Goal: Task Accomplishment & Management: Use online tool/utility

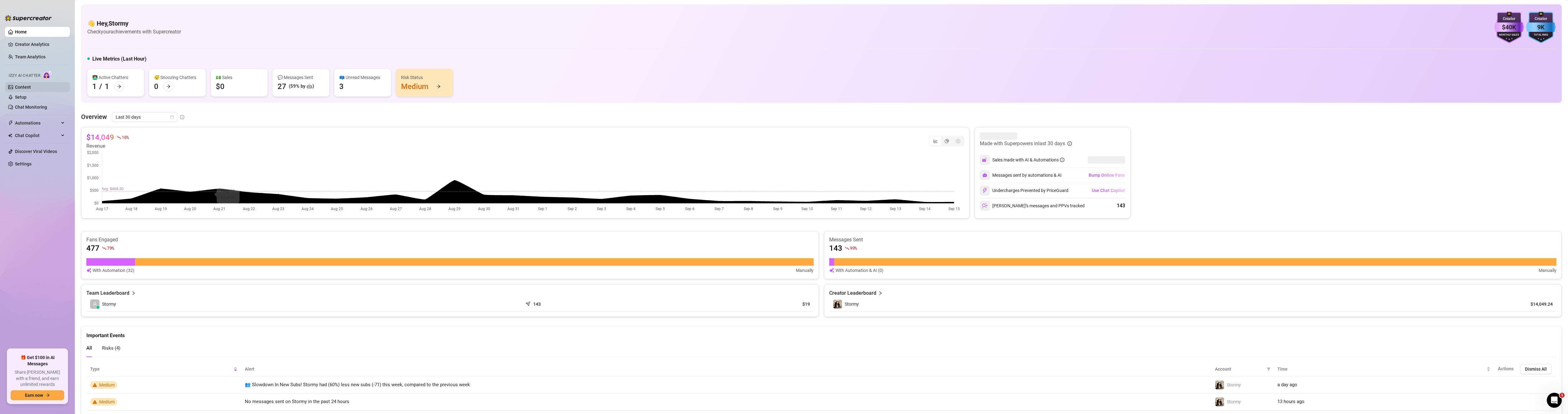
click at [31, 87] on link "Content" at bounding box center [23, 87] width 16 height 5
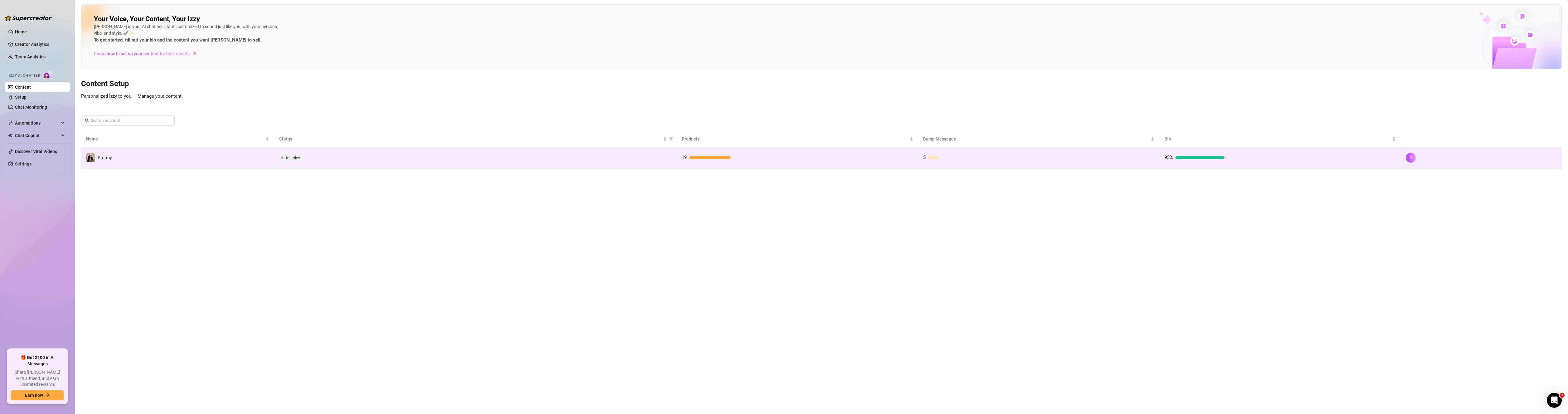
click at [346, 158] on div "Inactive" at bounding box center [475, 158] width 393 height 8
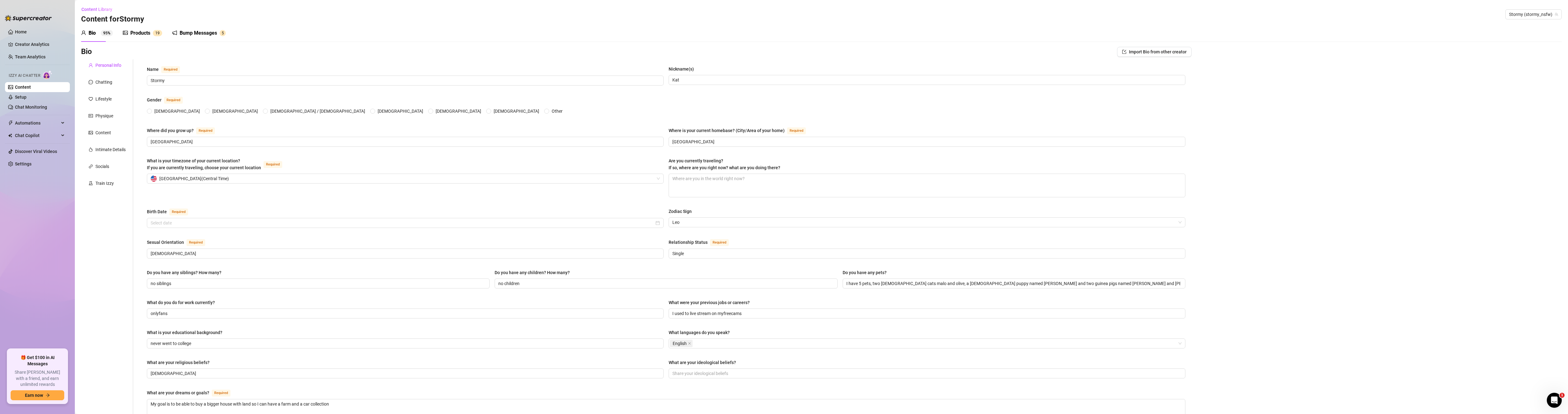
radio input "true"
type input "[DATE]"
click at [133, 35] on div "Products" at bounding box center [140, 33] width 20 height 8
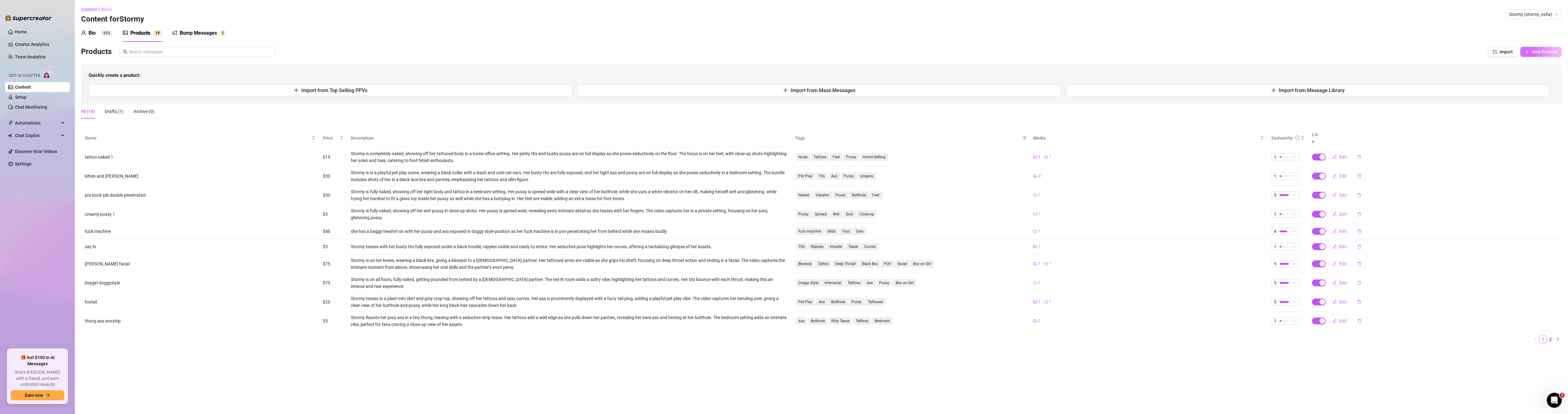
click at [1538, 49] on span "New Product" at bounding box center [1544, 52] width 25 height 5
type textarea "Type your message here..."
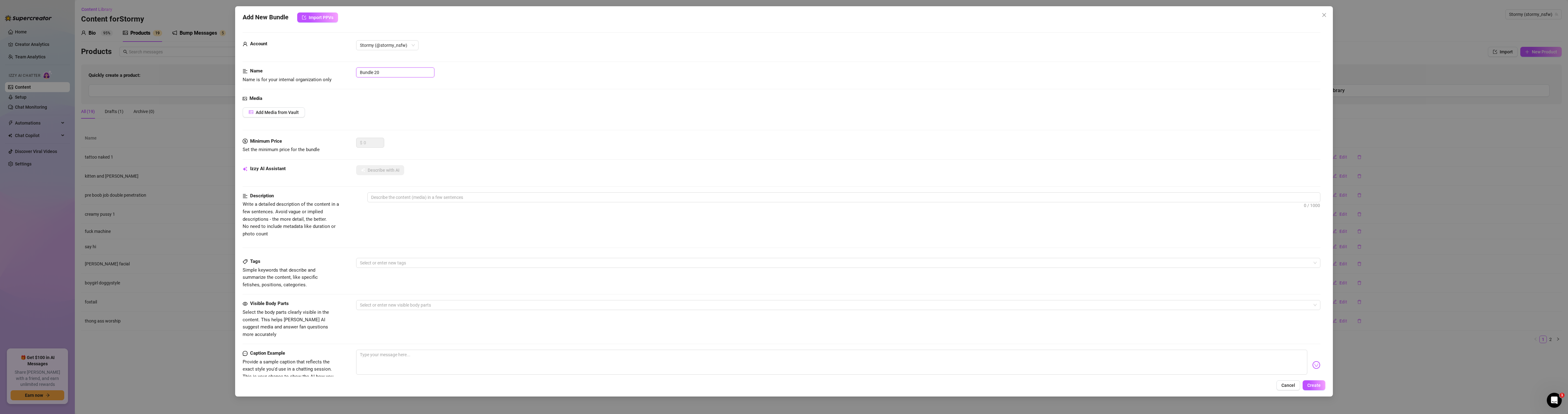
click at [343, 72] on div "Name Name is for your internal organization only Bundle 20" at bounding box center [781, 75] width 1078 height 16
type input "boygirl deepthroat"
click at [293, 116] on button "Add Media from Vault" at bounding box center [274, 112] width 62 height 10
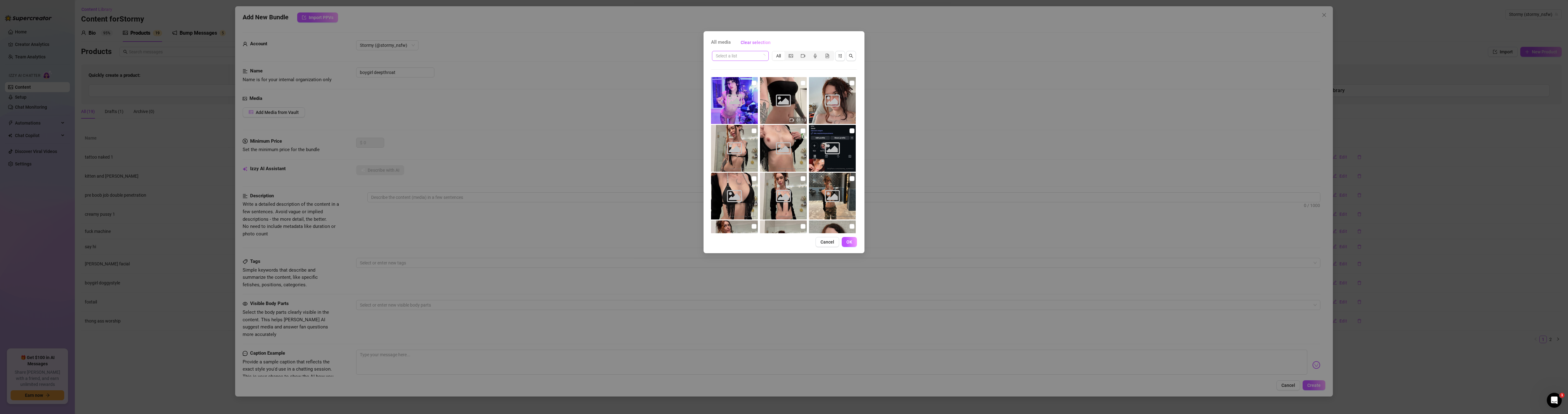
click at [761, 56] on span at bounding box center [740, 55] width 49 height 9
click at [781, 43] on div "All media Clear selection" at bounding box center [784, 42] width 146 height 10
click at [763, 54] on span at bounding box center [740, 55] width 49 height 9
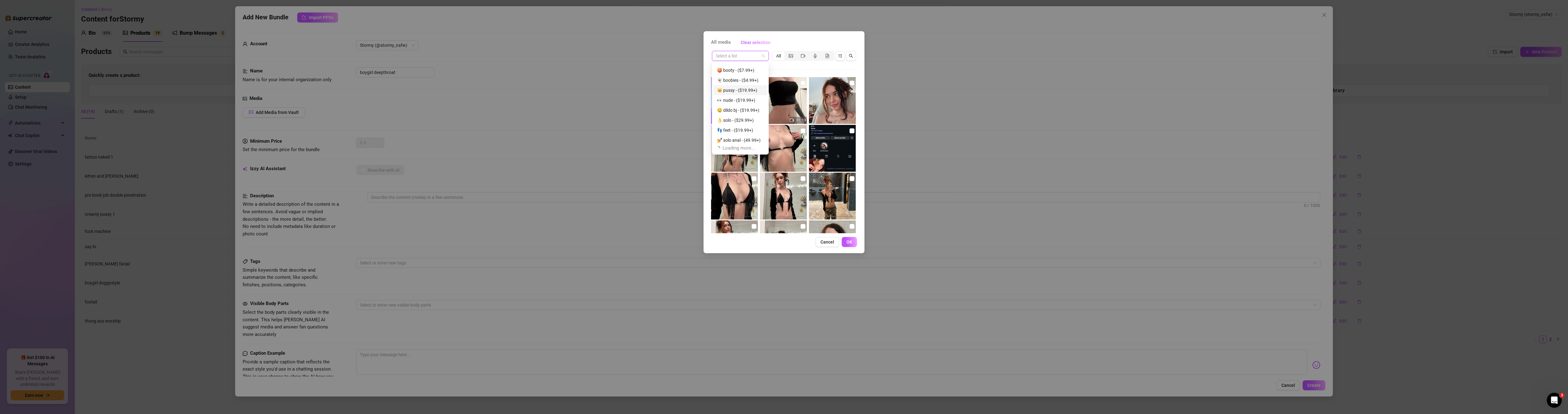
scroll to position [20, 0]
click at [740, 137] on div "💁‍♀️🙋‍♂️ B/G ($74.99+)" at bounding box center [740, 138] width 47 height 7
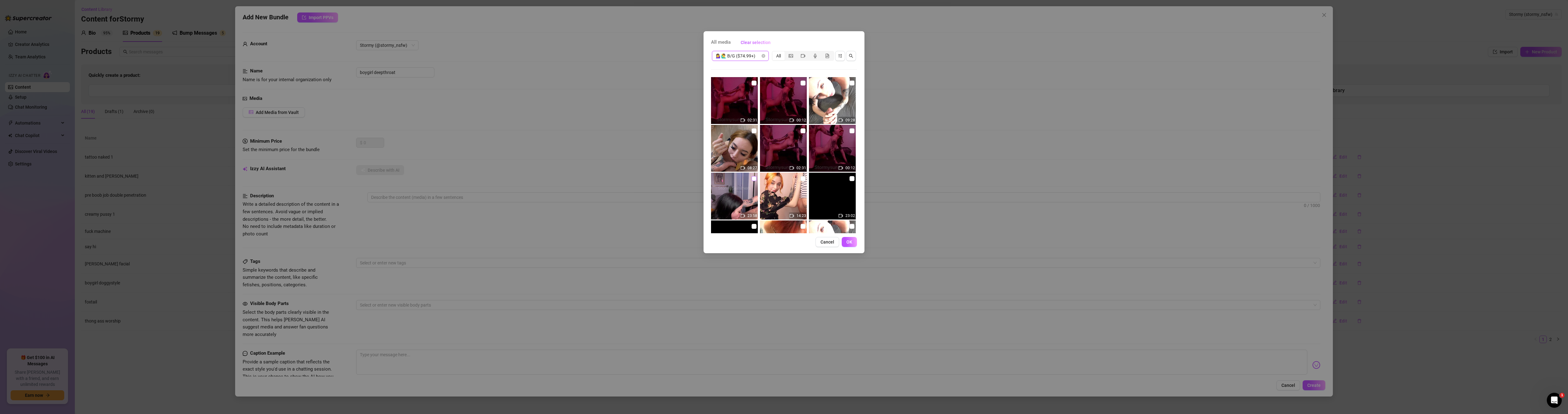
click at [752, 177] on input "checkbox" at bounding box center [754, 178] width 5 height 5
checkbox input "true"
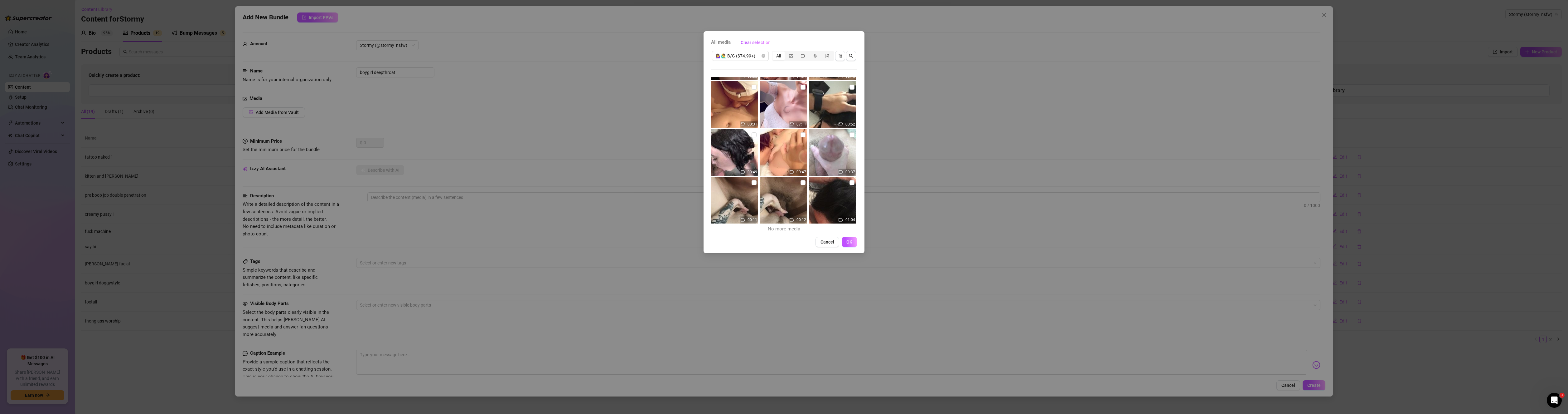
scroll to position [522, 0]
click at [850, 244] on span "OK" at bounding box center [850, 242] width 6 height 5
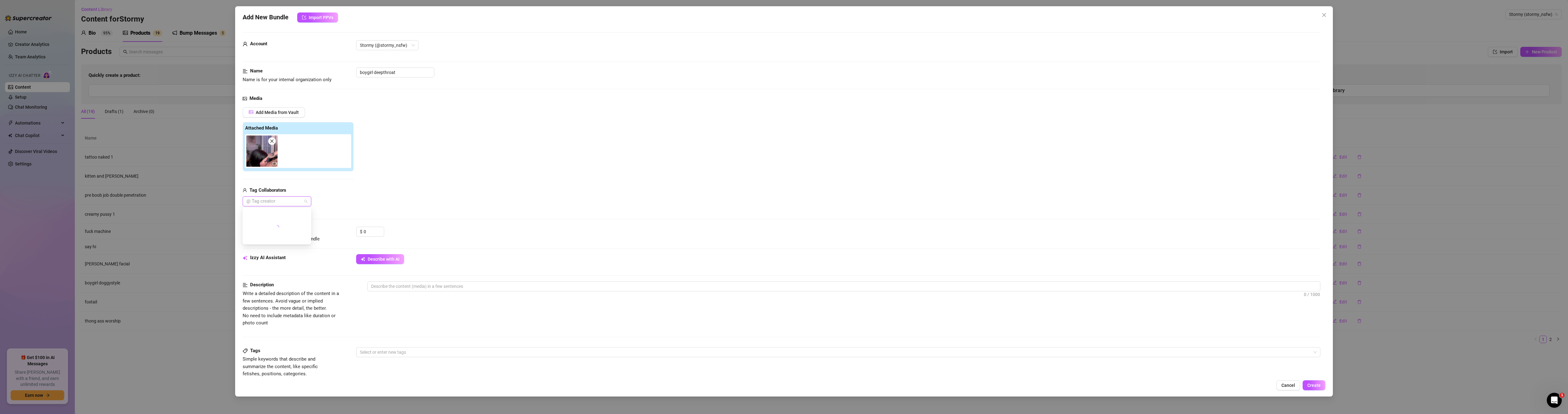
click at [287, 202] on div at bounding box center [274, 202] width 60 height 9
type input "[PERSON_NAME]"
click at [286, 212] on div "[PERSON_NAME]" at bounding box center [277, 213] width 58 height 7
click at [361, 197] on div "Add Media from Vault Attached Media Tag Collaborators [PERSON_NAME]" at bounding box center [781, 157] width 1078 height 99
drag, startPoint x: 370, startPoint y: 231, endPoint x: 306, endPoint y: 227, distance: 64.1
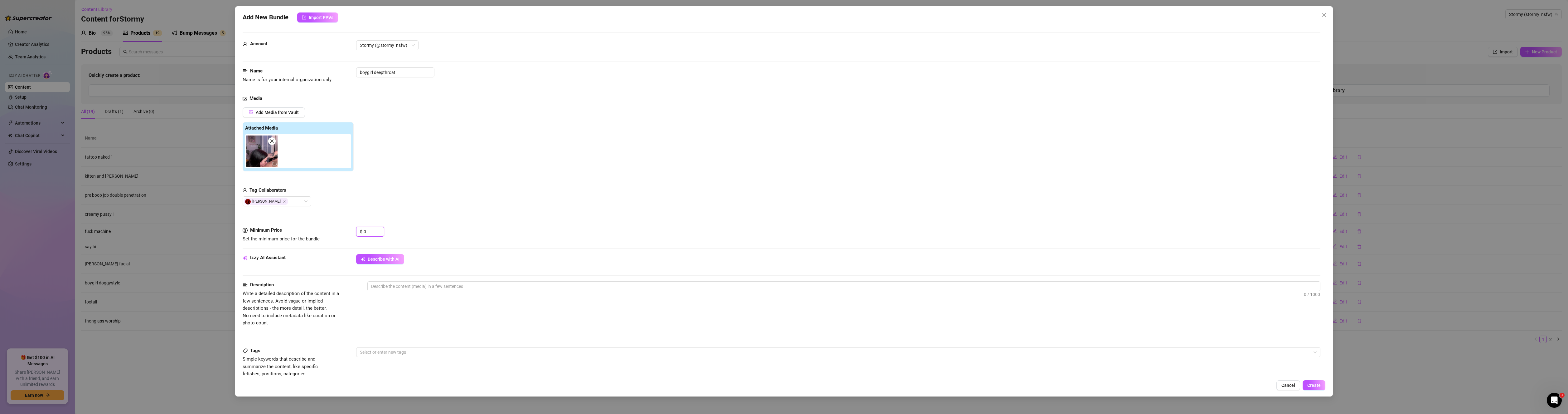
click at [307, 227] on div "Minimum Price Set the minimum price for the bundle $ 0" at bounding box center [781, 234] width 1078 height 16
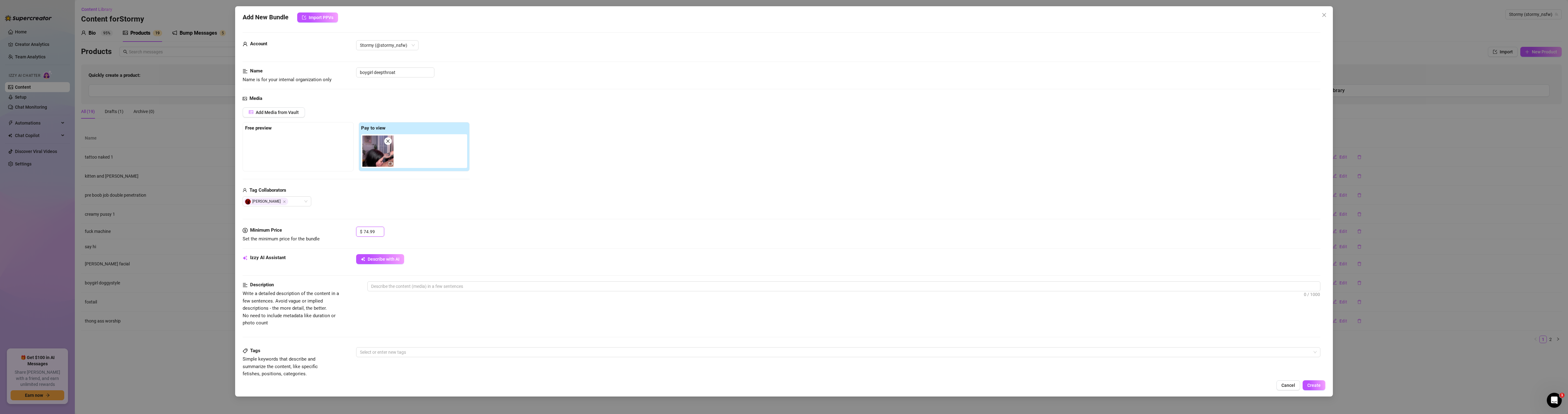
type input "74.99"
click at [404, 212] on div "Media Add Media from Vault Free preview Pay to view Tag Collaborators [PERSON_N…" at bounding box center [781, 161] width 1078 height 132
click at [302, 147] on div at bounding box center [298, 149] width 106 height 31
click at [272, 114] on span "Add Media from Vault" at bounding box center [277, 112] width 43 height 5
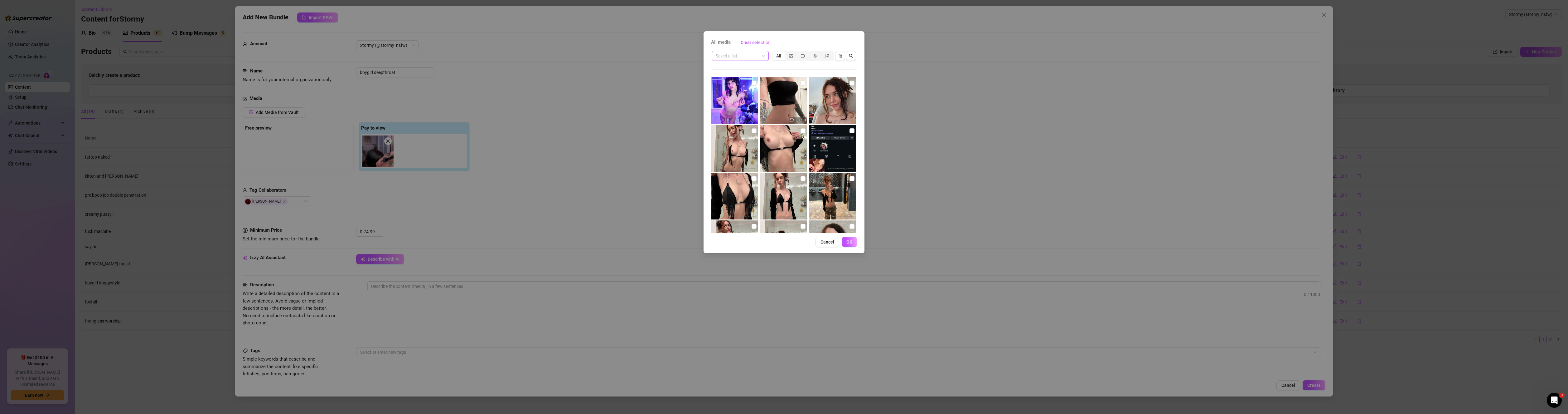
click at [758, 53] on input "search" at bounding box center [737, 55] width 44 height 9
click at [746, 77] on div "multiple people" at bounding box center [750, 78] width 67 height 7
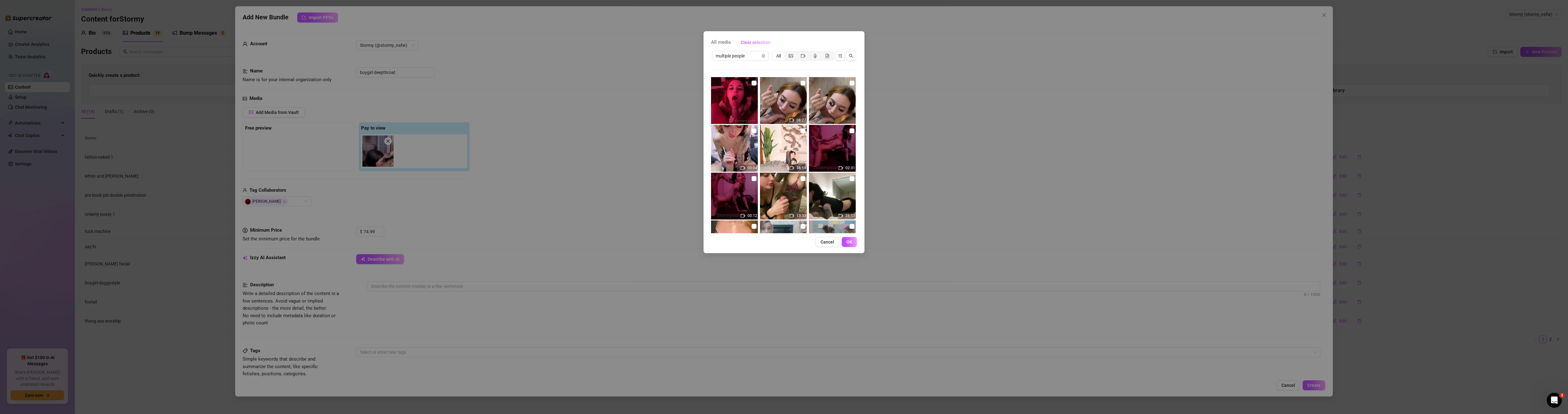
click at [815, 43] on div "All media Clear selection" at bounding box center [784, 42] width 146 height 10
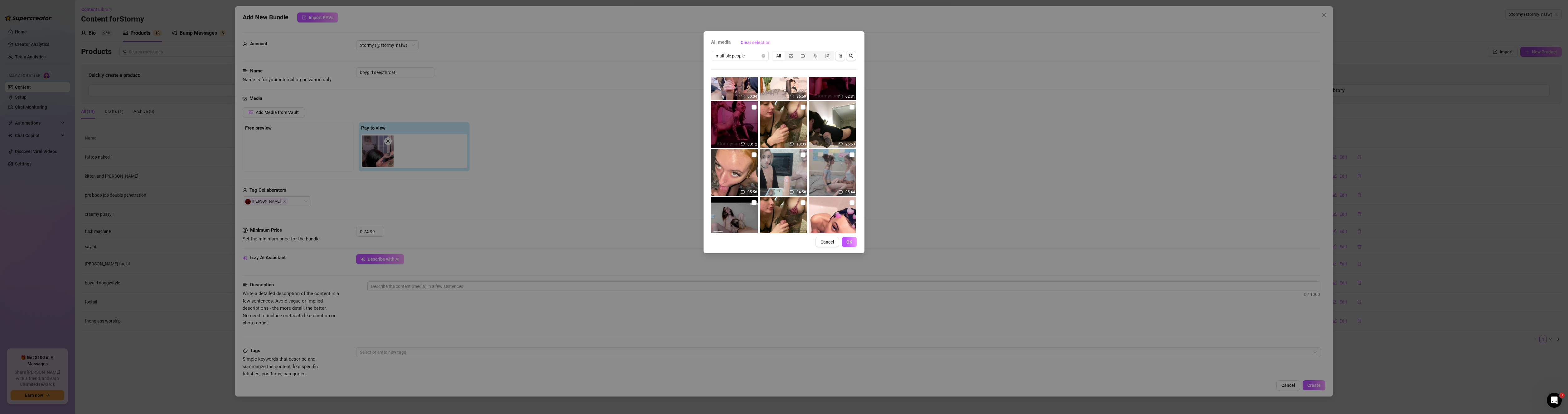
scroll to position [93, 0]
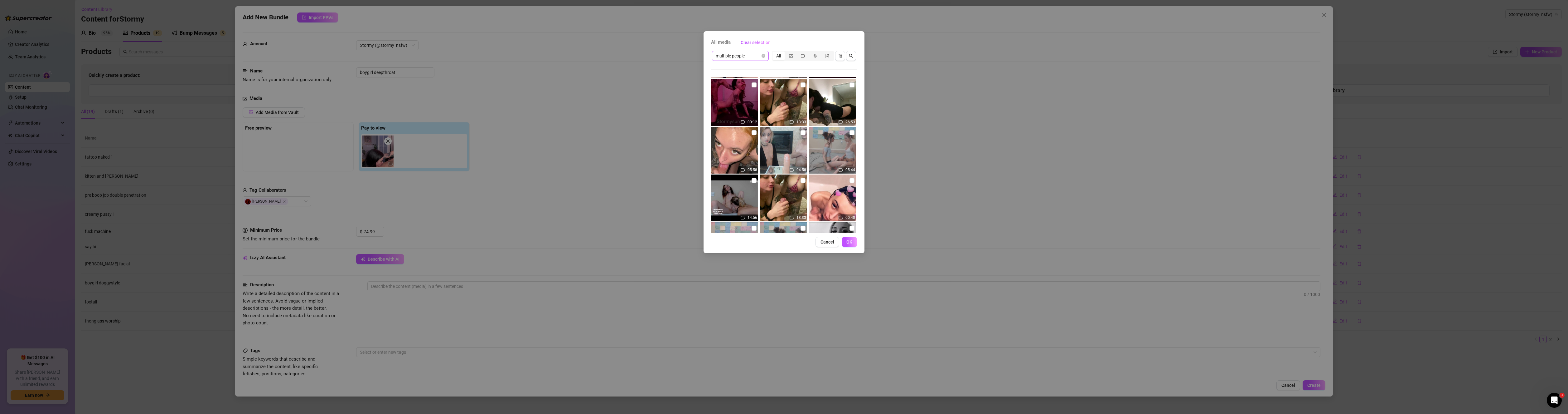
click at [759, 57] on span "multiple people" at bounding box center [740, 55] width 49 height 9
click at [752, 96] on div "💁‍♀️🙋‍♂️ B/G ($74.99+)" at bounding box center [750, 96] width 67 height 7
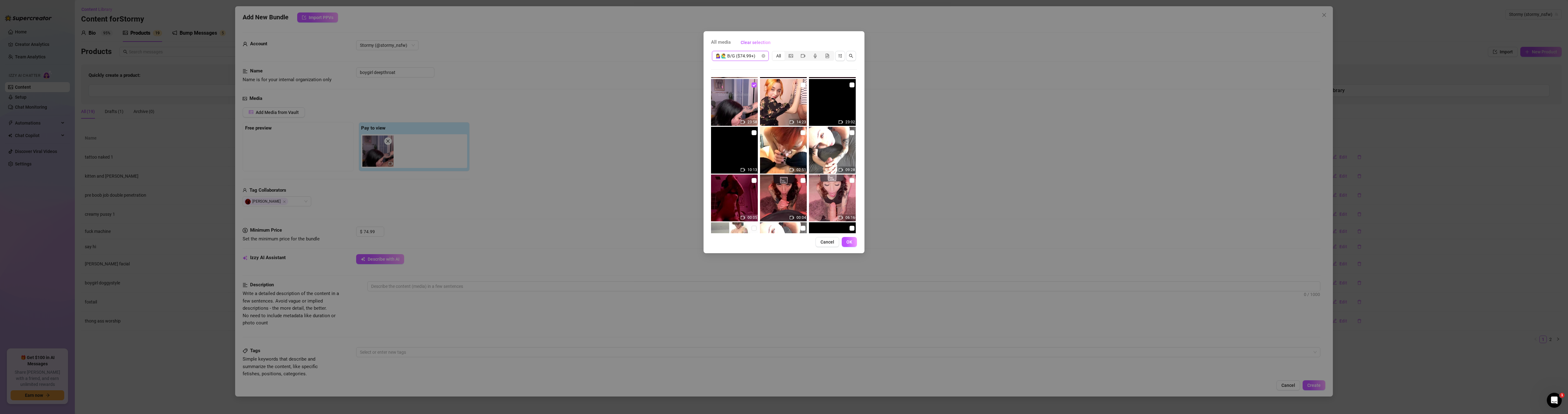
click at [738, 55] on span "💁‍♀️🙋‍♂️ B/G ($74.99+)" at bounding box center [740, 55] width 49 height 9
click at [742, 111] on div "multiple people" at bounding box center [750, 111] width 67 height 7
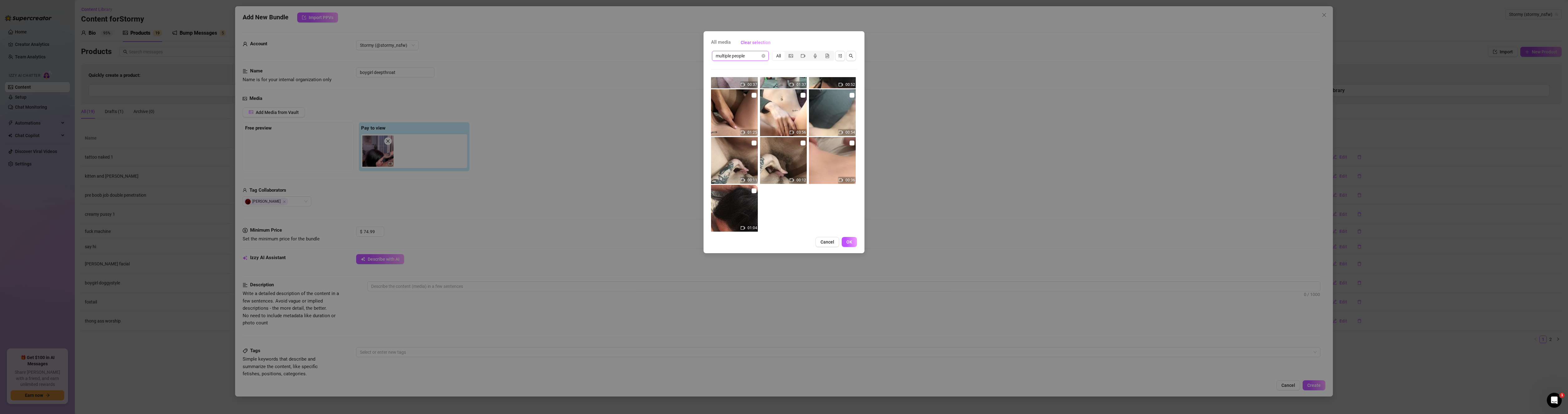
scroll to position [378, 0]
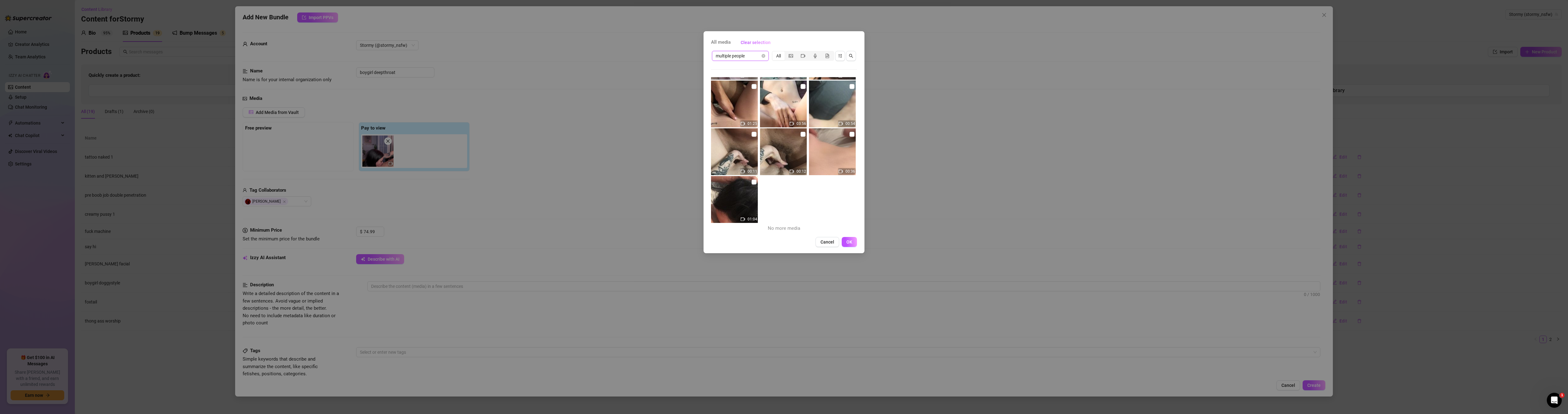
click at [761, 59] on span "multiple people" at bounding box center [740, 55] width 49 height 9
click at [753, 89] on div "oral fixation/spit" at bounding box center [750, 89] width 67 height 7
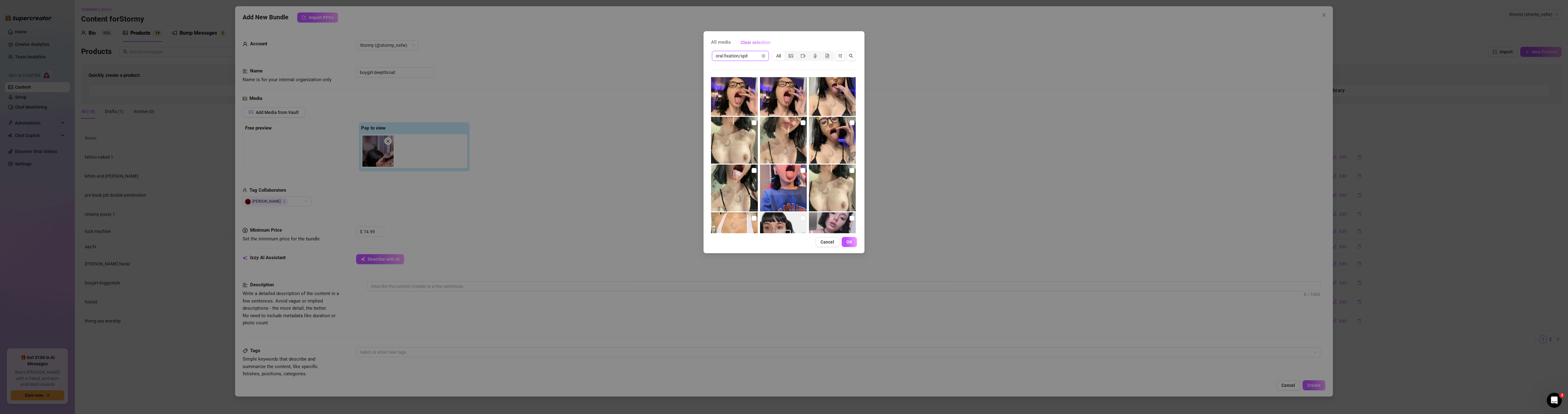
scroll to position [140, 0]
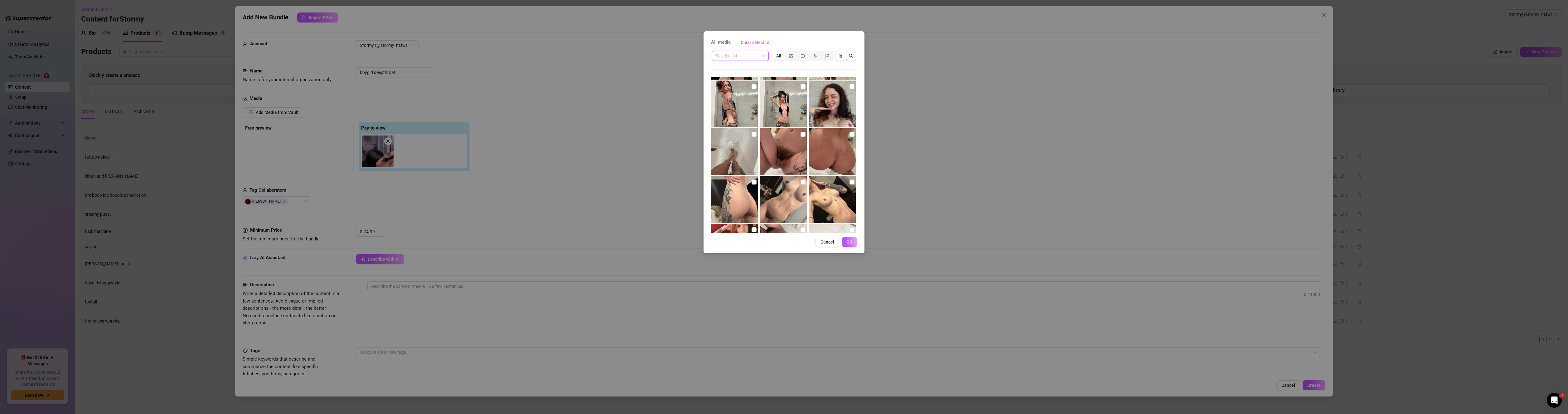
click at [756, 56] on input "search" at bounding box center [737, 55] width 44 height 9
click at [792, 42] on div "All media Clear selection" at bounding box center [784, 42] width 146 height 10
click at [798, 55] on div "segmented control" at bounding box center [803, 56] width 12 height 9
click at [798, 52] on input "segmented control" at bounding box center [798, 52] width 0 height 0
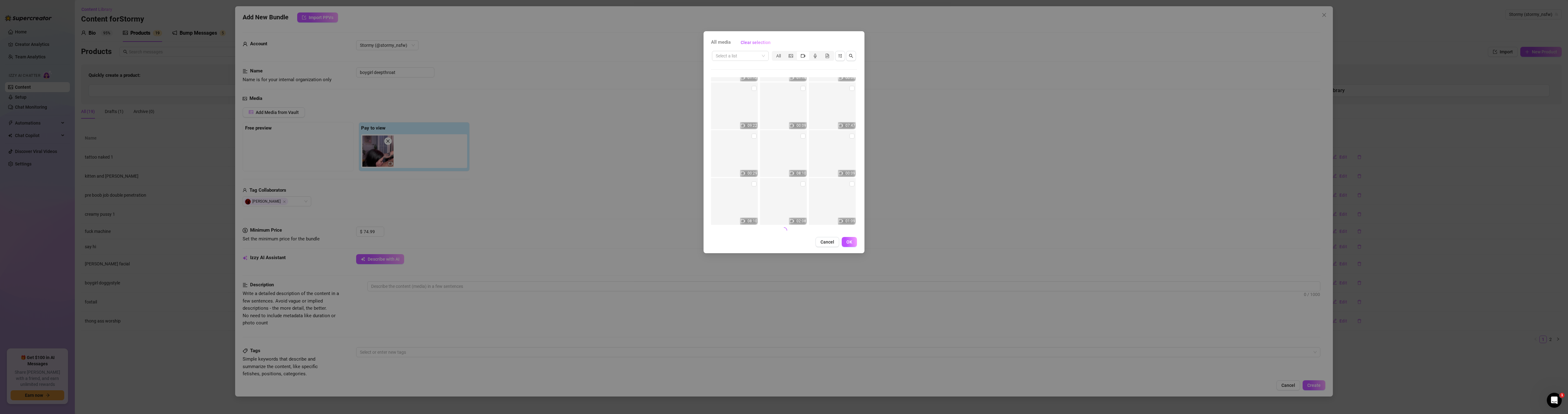
scroll to position [16657, 0]
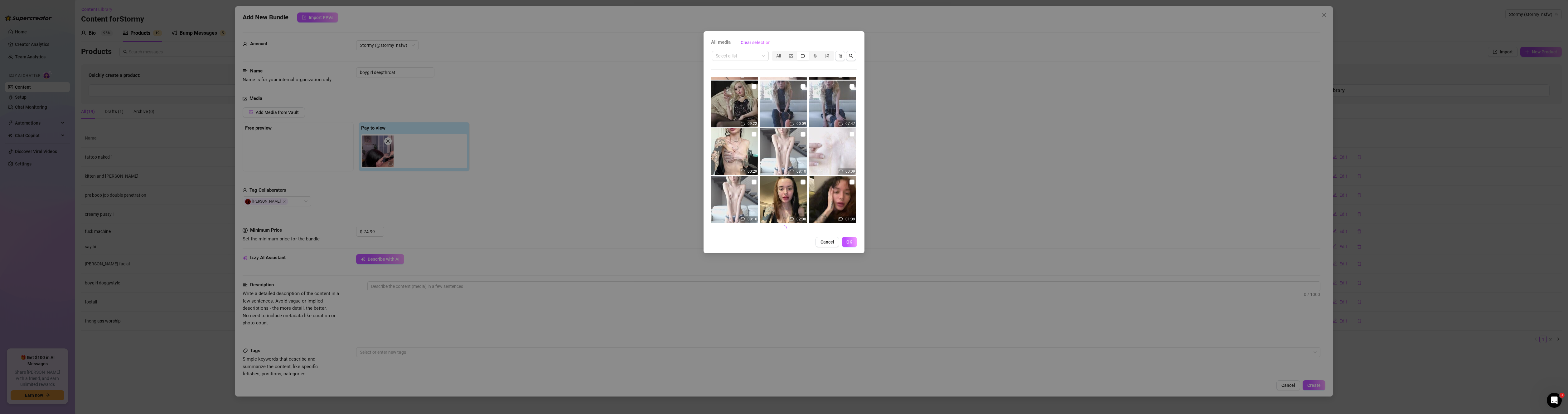
click at [737, 105] on img at bounding box center [734, 104] width 47 height 47
checkbox input "false"
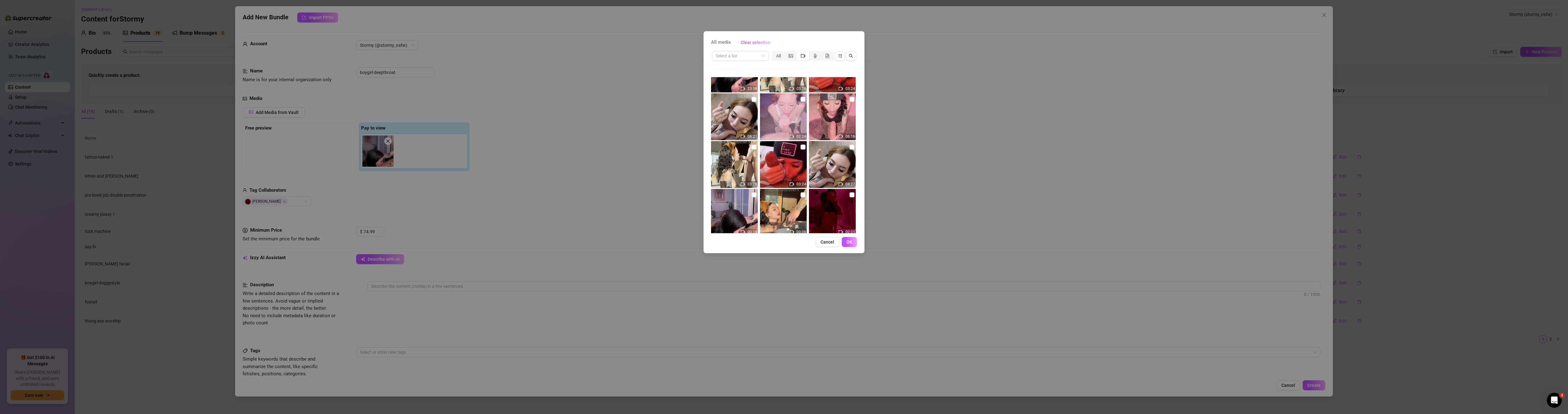
scroll to position [17125, 0]
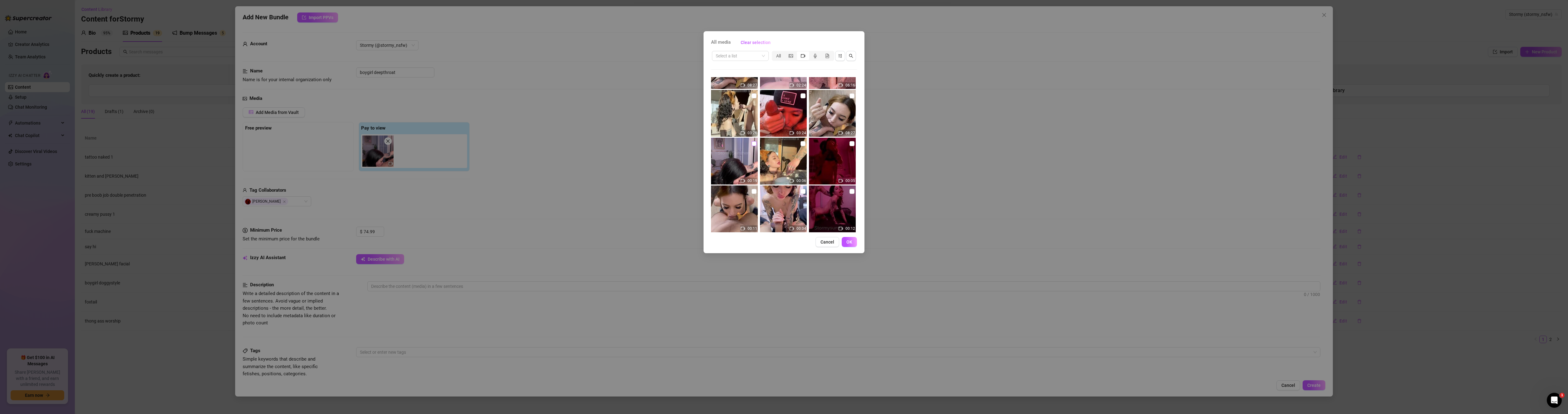
click at [754, 142] on input "checkbox" at bounding box center [754, 143] width 5 height 5
checkbox input "true"
click at [852, 242] on span "OK" at bounding box center [850, 242] width 6 height 5
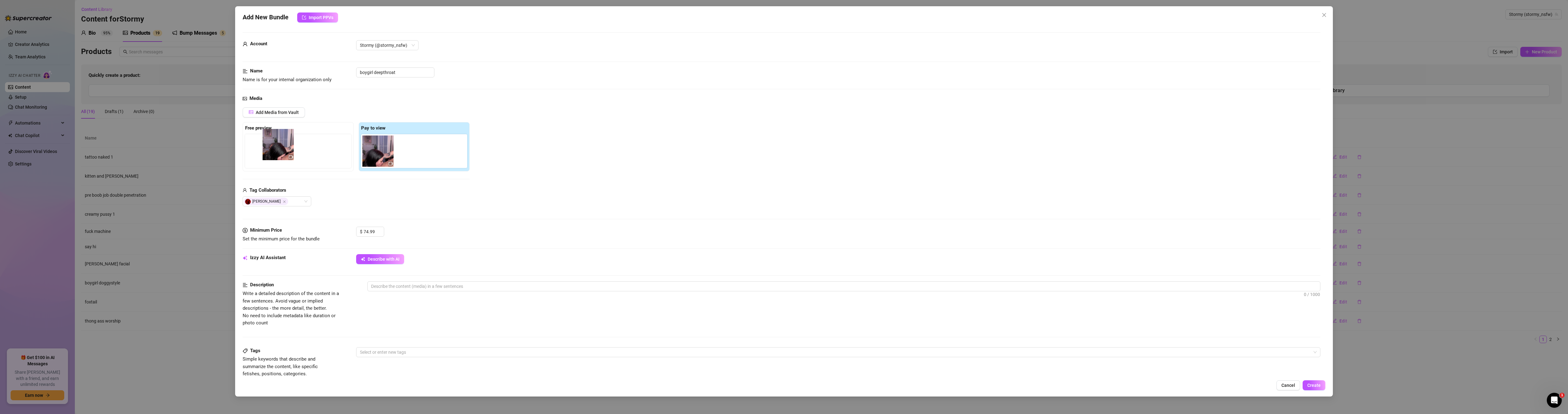
drag, startPoint x: 390, startPoint y: 155, endPoint x: 287, endPoint y: 151, distance: 103.1
click at [287, 151] on div "Free preview Pay to view" at bounding box center [356, 146] width 227 height 49
click at [259, 148] on img at bounding box center [261, 151] width 31 height 31
click at [390, 162] on icon "video-camera" at bounding box center [391, 164] width 5 height 5
click at [383, 259] on span "Describe with AI" at bounding box center [383, 259] width 32 height 5
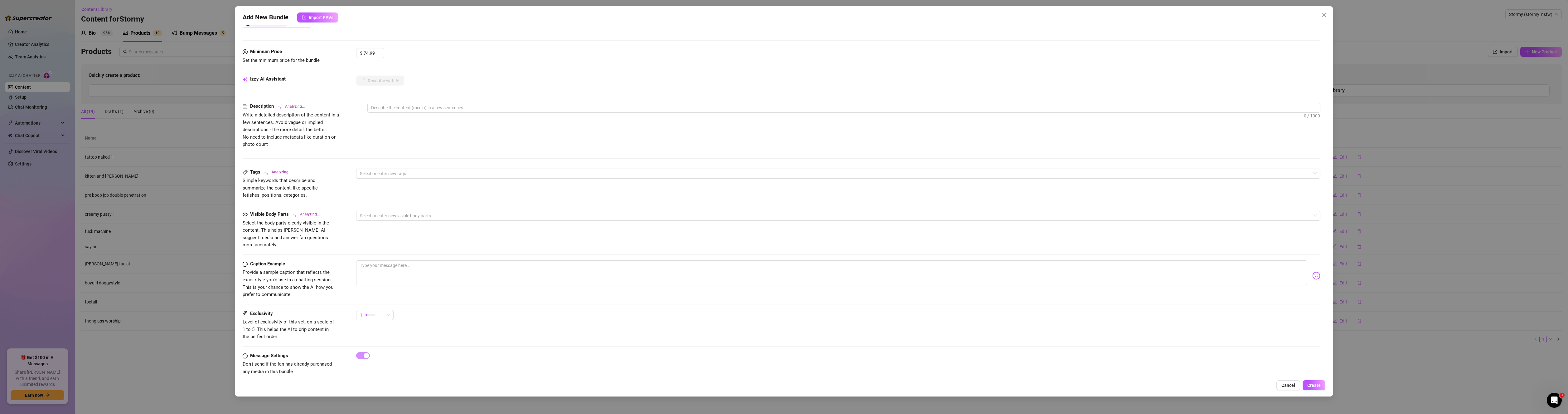
scroll to position [181, 0]
click at [386, 307] on span "1" at bounding box center [375, 312] width 30 height 9
click at [387, 358] on span "5 - Most Exclusive 🔥" at bounding box center [381, 356] width 40 height 7
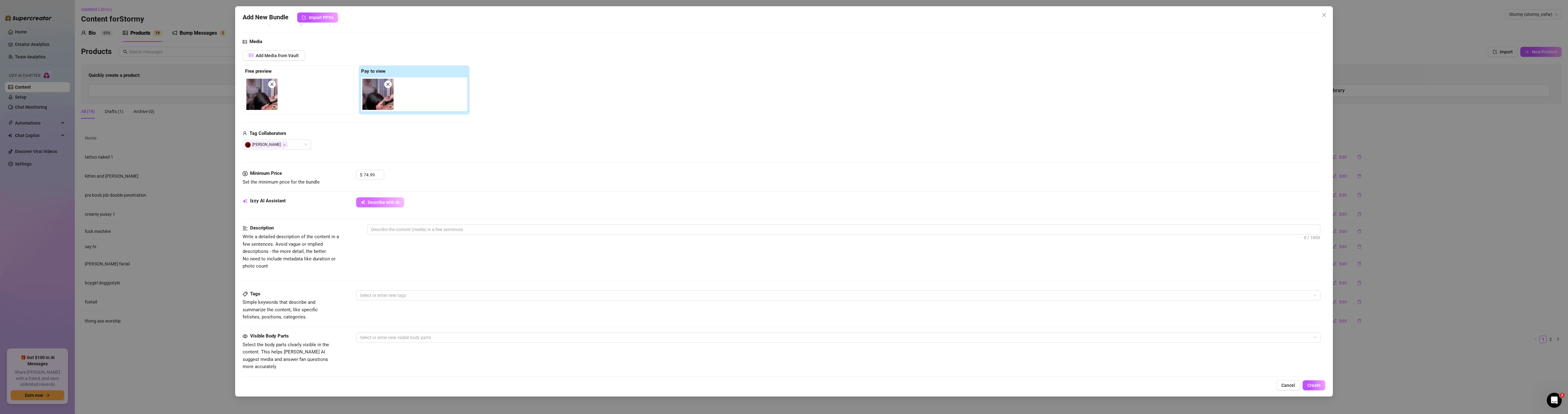
click at [368, 202] on button "Describe with AI" at bounding box center [380, 202] width 48 height 10
